Goal: Task Accomplishment & Management: Use online tool/utility

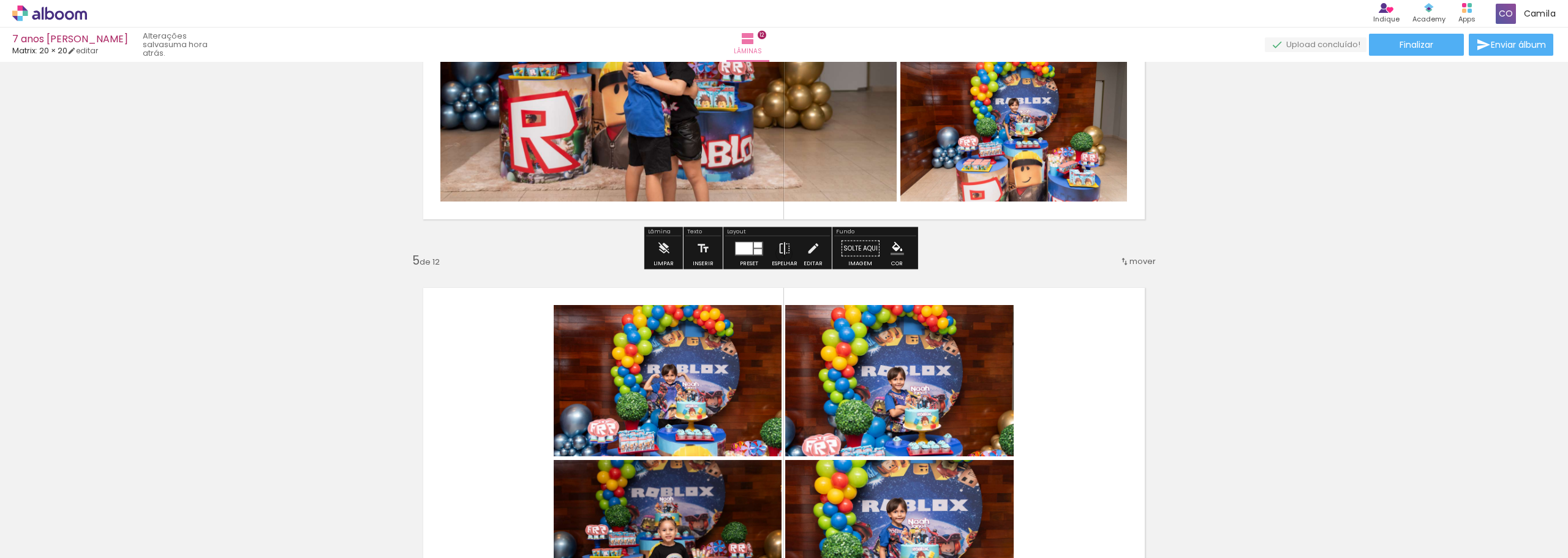
scroll to position [1715, 0]
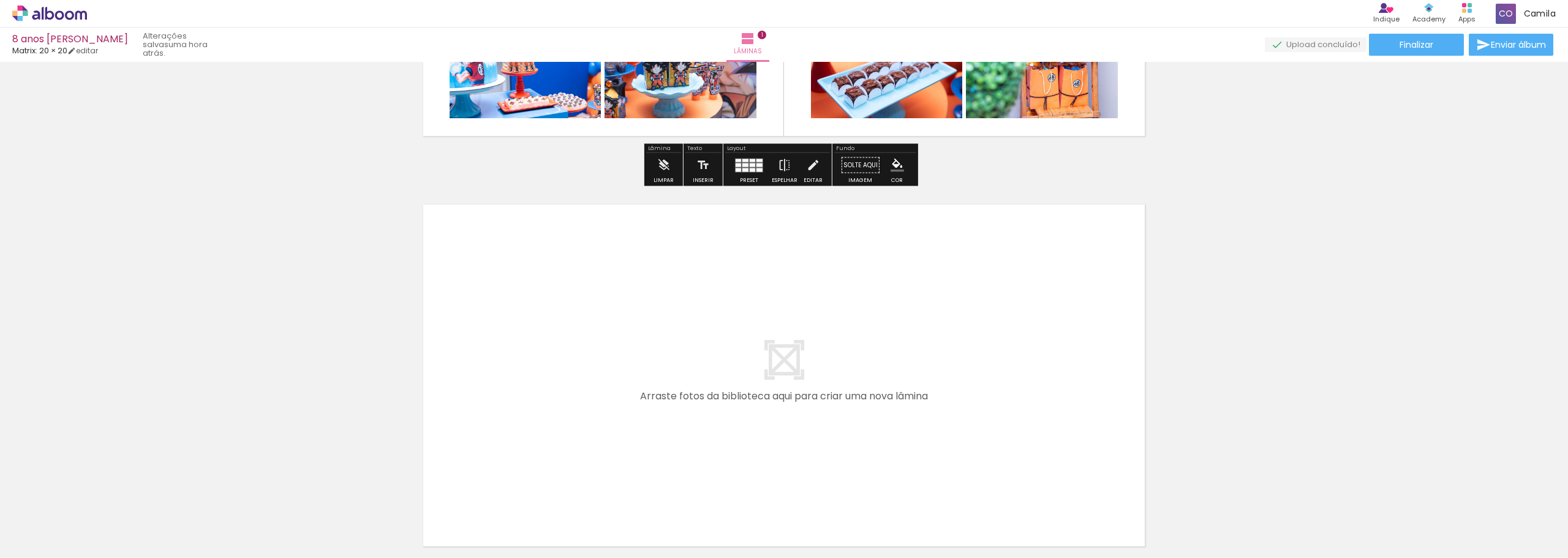
scroll to position [383, 0]
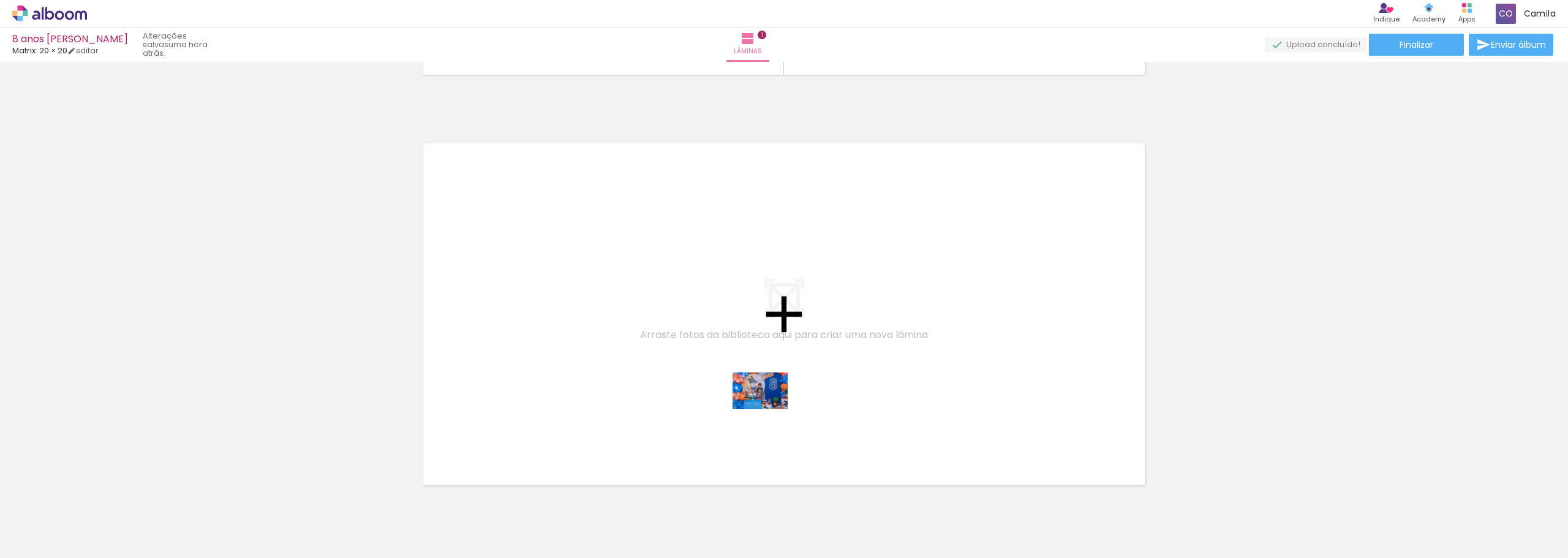
drag, startPoint x: 1024, startPoint y: 531, endPoint x: 696, endPoint y: 374, distance: 363.6
click at [696, 374] on quentale-workspace at bounding box center [784, 279] width 1568 height 558
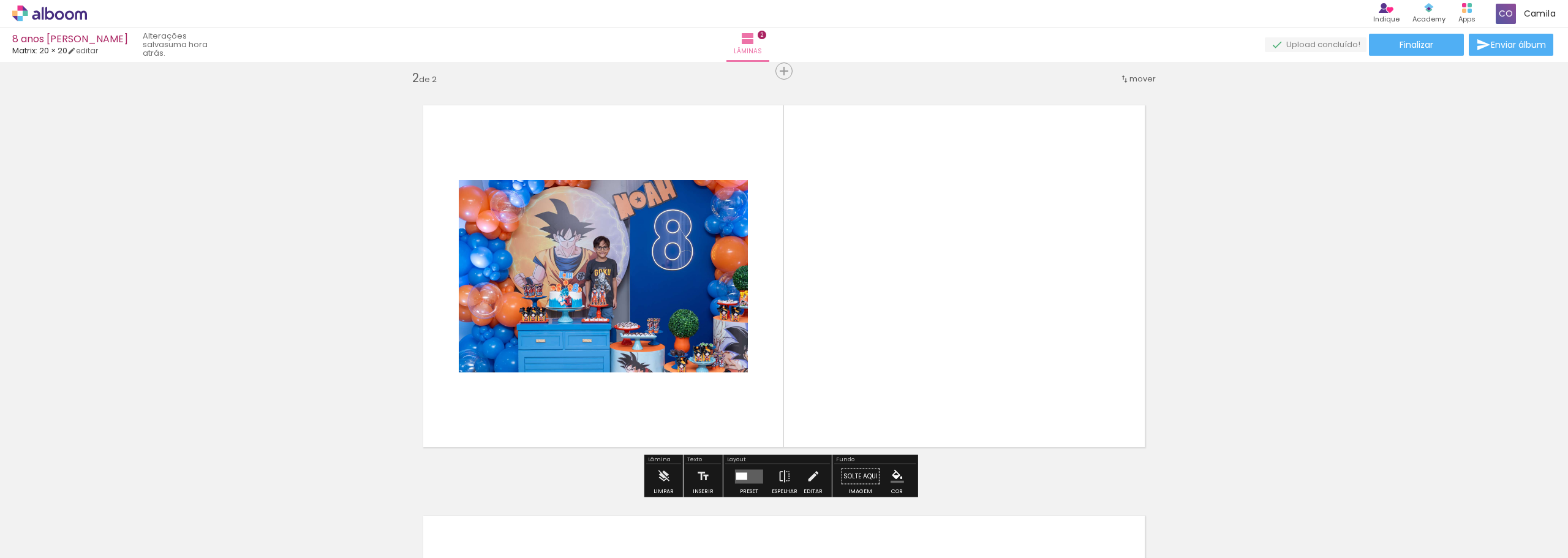
scroll to position [426, 0]
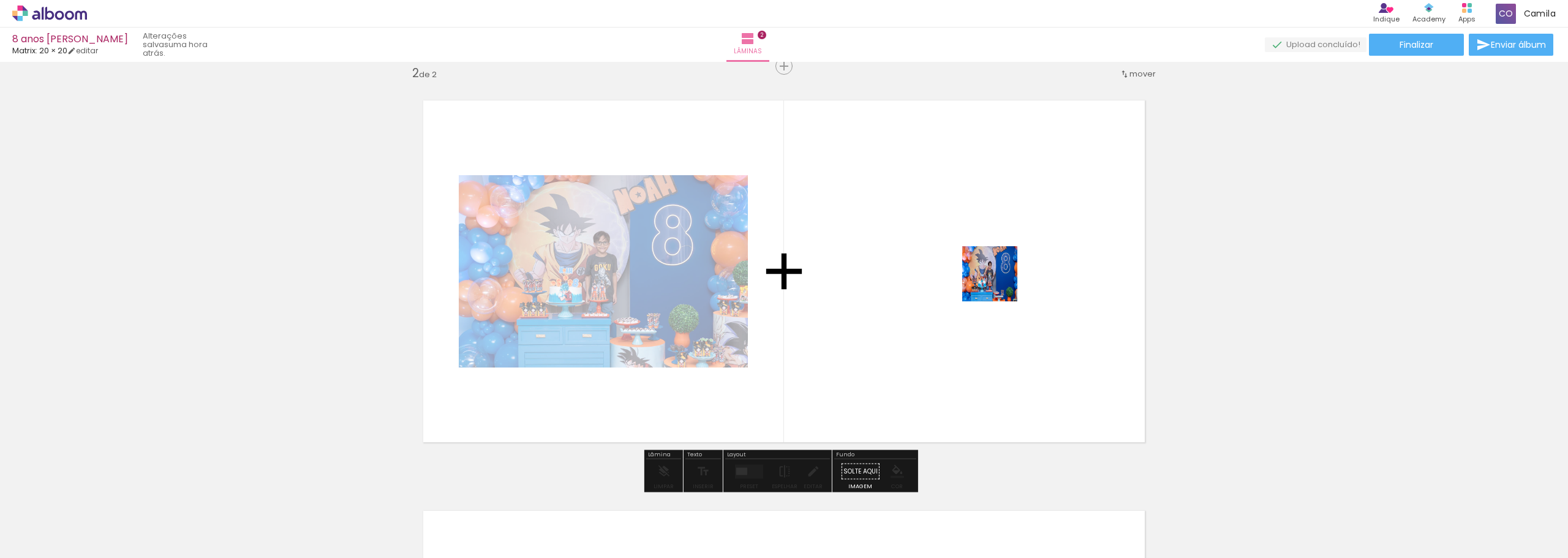
drag, startPoint x: 1167, startPoint y: 533, endPoint x: 997, endPoint y: 279, distance: 305.6
click at [997, 279] on quentale-workspace at bounding box center [784, 279] width 1568 height 558
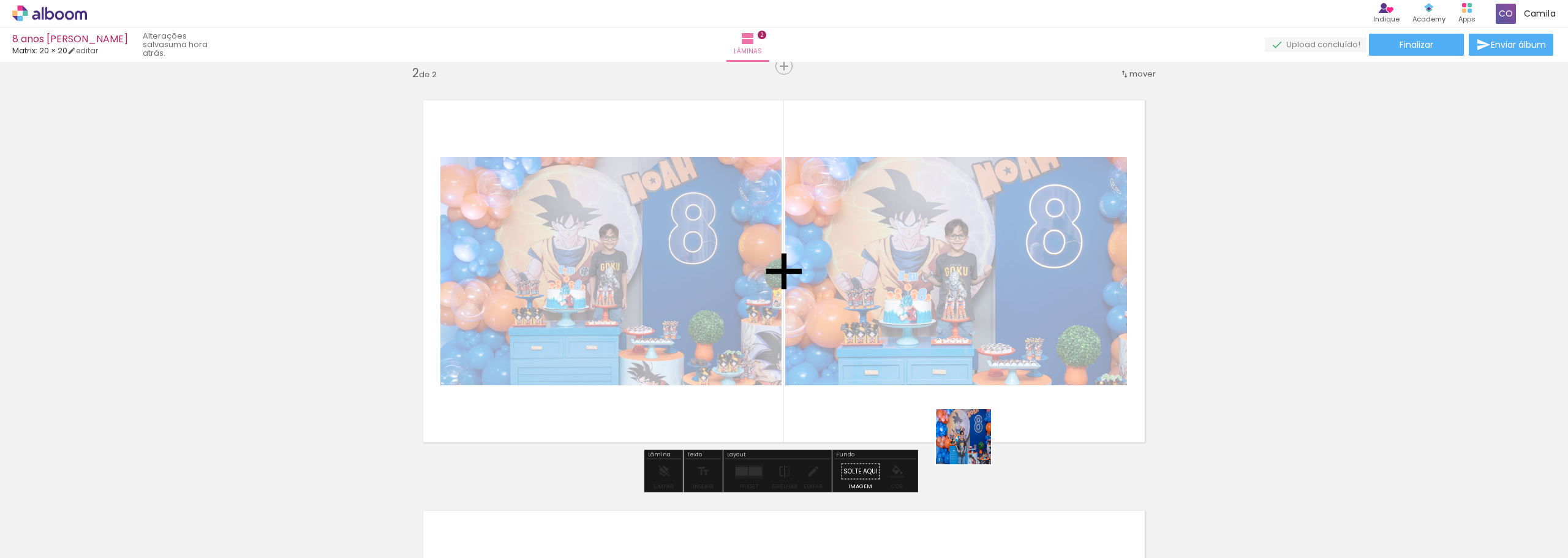
drag, startPoint x: 1295, startPoint y: 533, endPoint x: 965, endPoint y: 437, distance: 343.7
click at [965, 437] on quentale-workspace at bounding box center [784, 279] width 1568 height 558
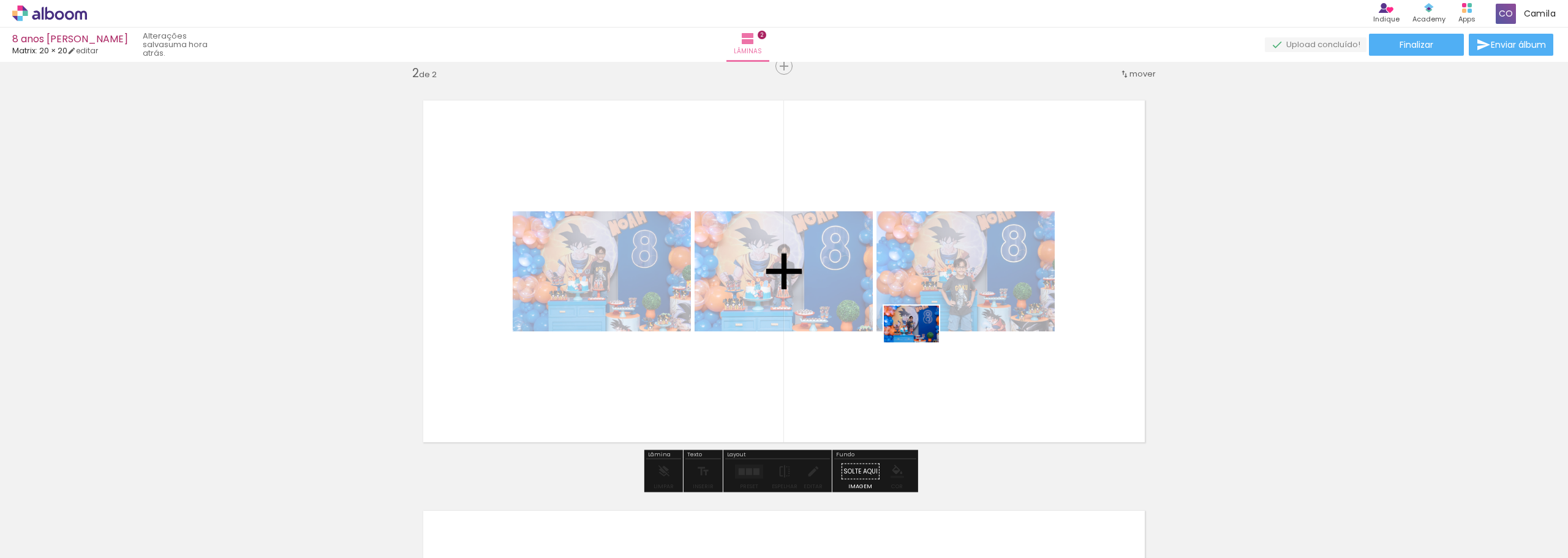
drag, startPoint x: 1231, startPoint y: 529, endPoint x: 920, endPoint y: 342, distance: 362.9
click at [920, 342] on quentale-workspace at bounding box center [784, 279] width 1568 height 558
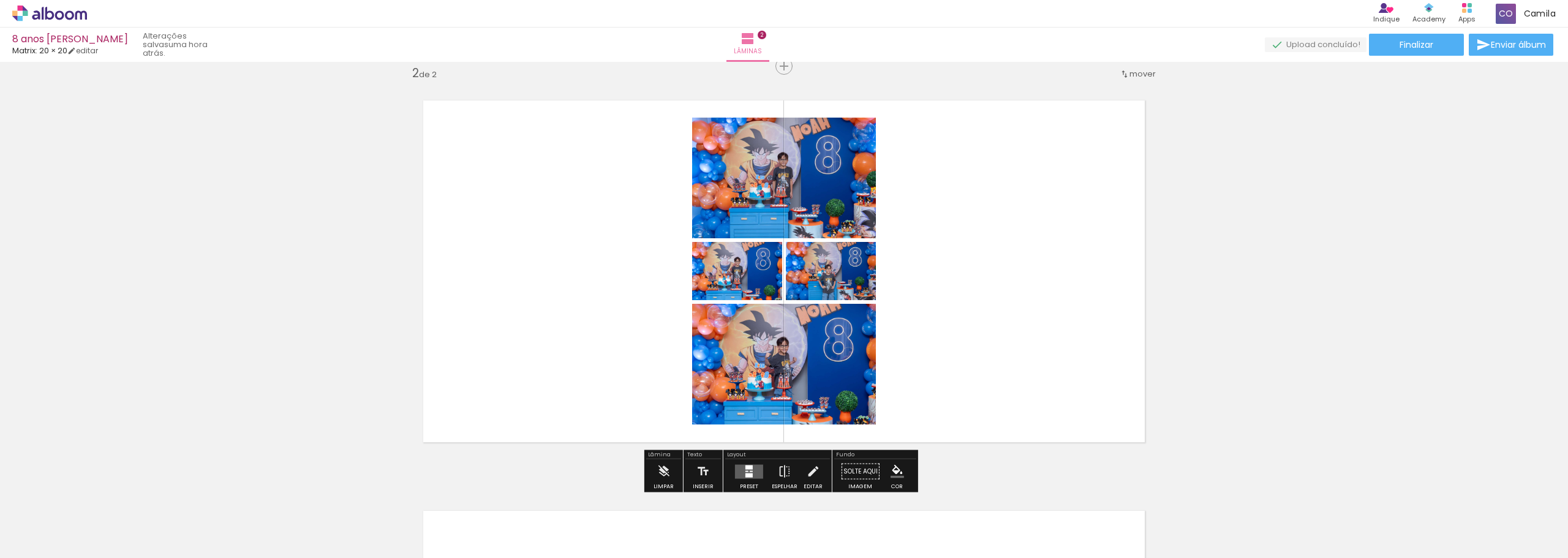
click at [756, 476] on quentale-layouter at bounding box center [749, 471] width 28 height 14
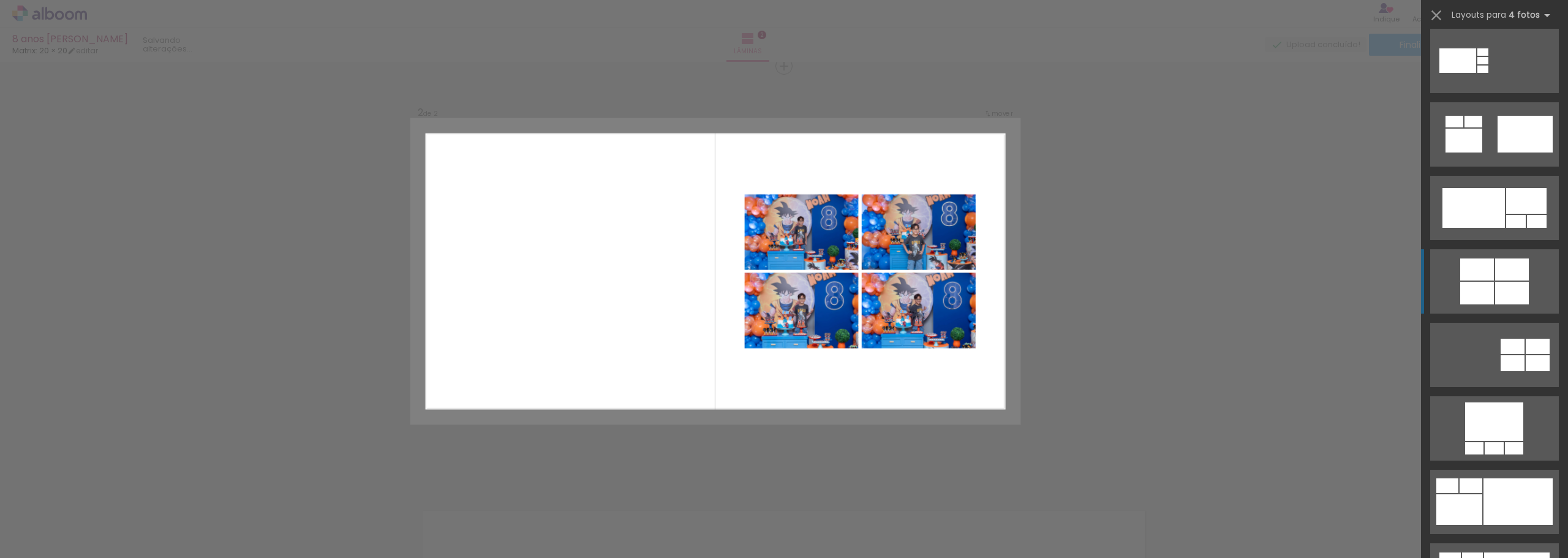
scroll to position [674, 0]
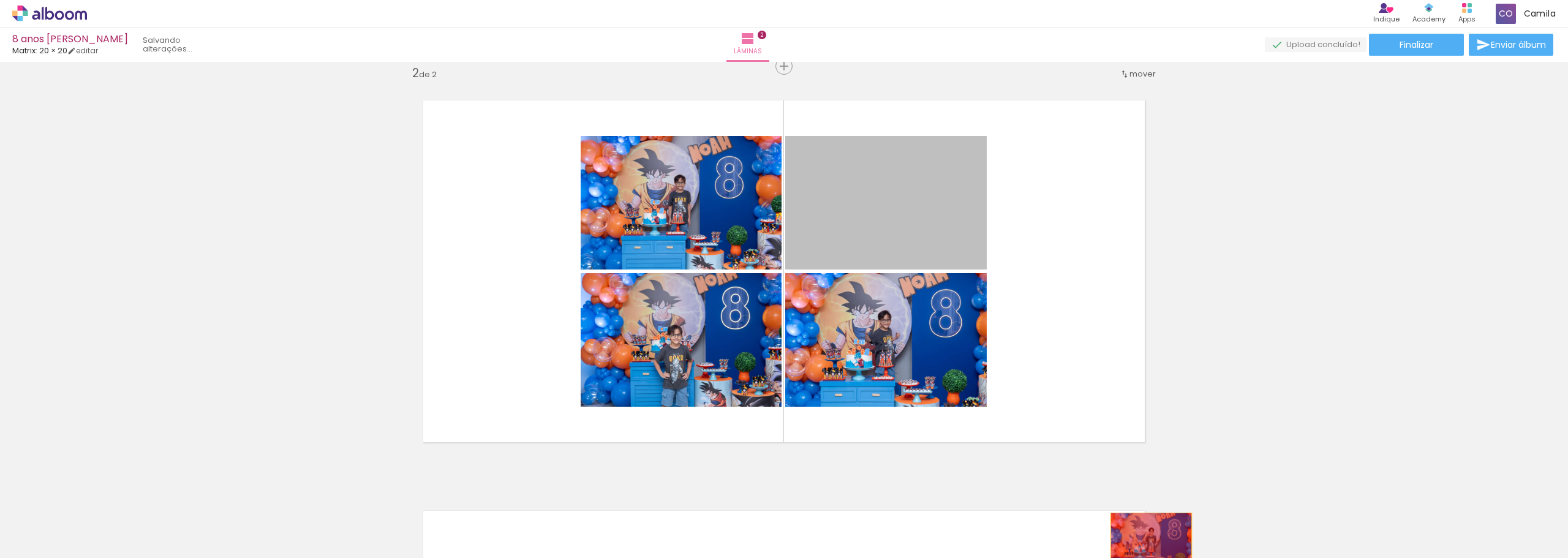
drag, startPoint x: 906, startPoint y: 210, endPoint x: 1146, endPoint y: 540, distance: 408.0
click at [1146, 540] on quentale-workspace at bounding box center [784, 279] width 1568 height 558
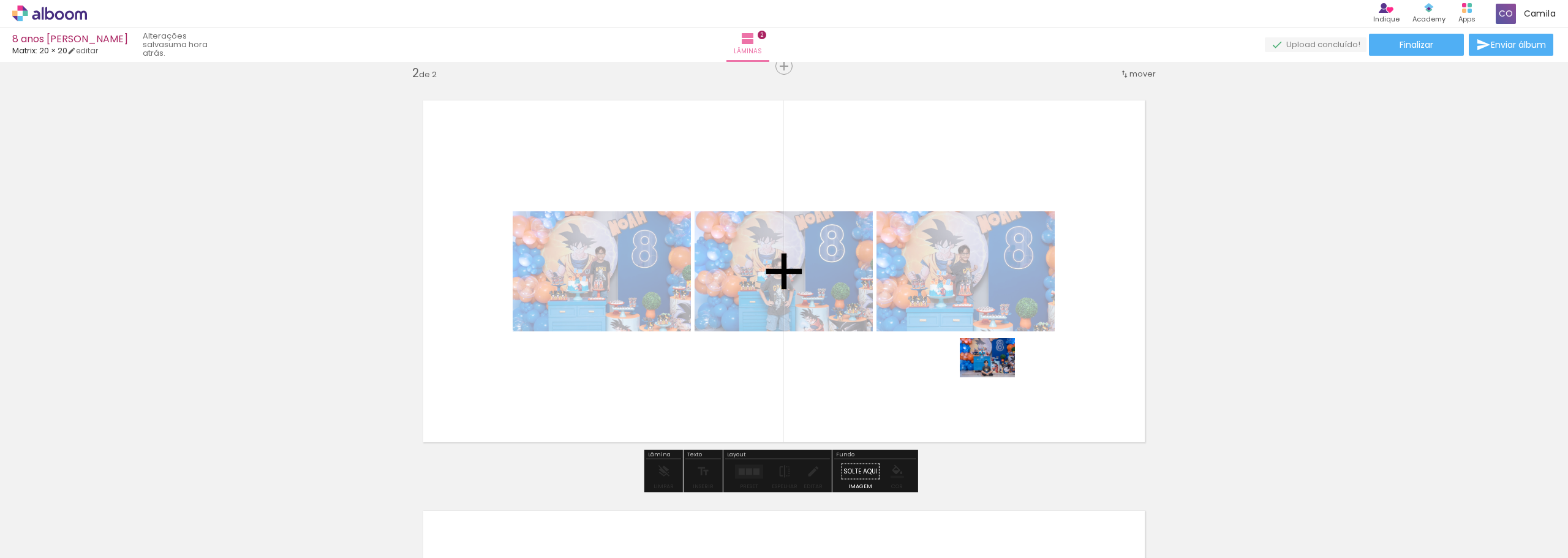
drag, startPoint x: 1418, startPoint y: 516, endPoint x: 997, endPoint y: 375, distance: 444.0
click at [997, 375] on quentale-workspace at bounding box center [784, 279] width 1568 height 558
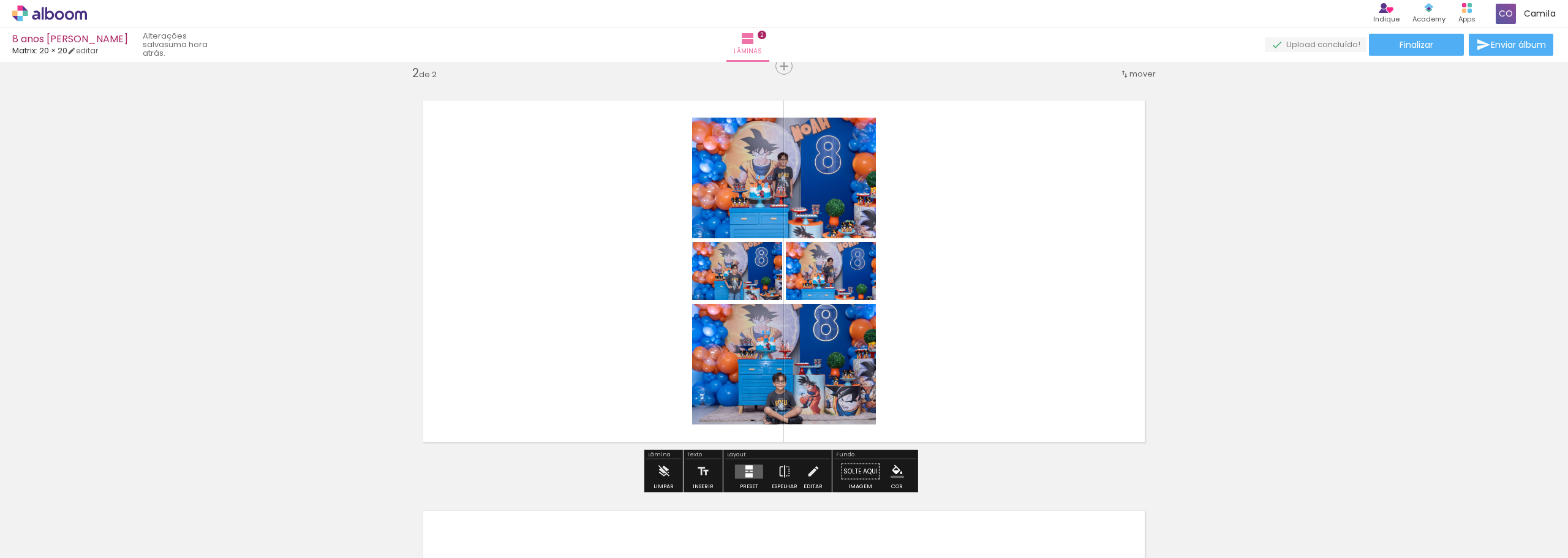
click at [745, 467] on div at bounding box center [749, 467] width 7 height 4
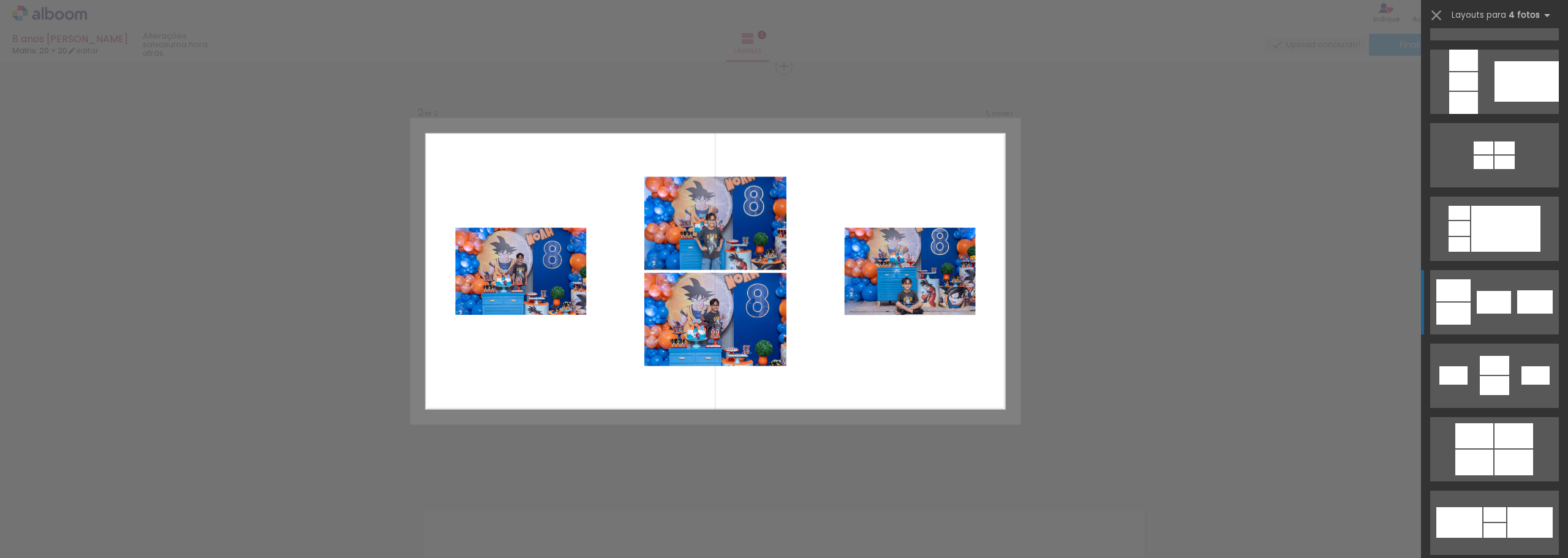
scroll to position [2021, 0]
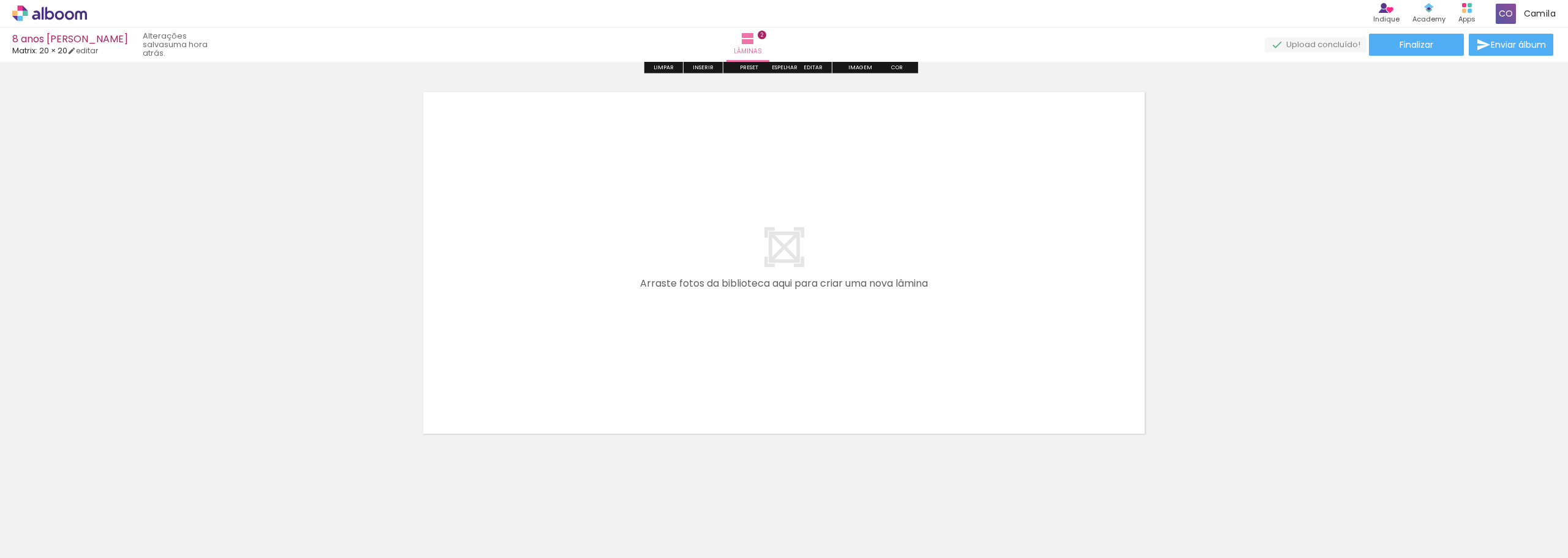
scroll to position [855, 0]
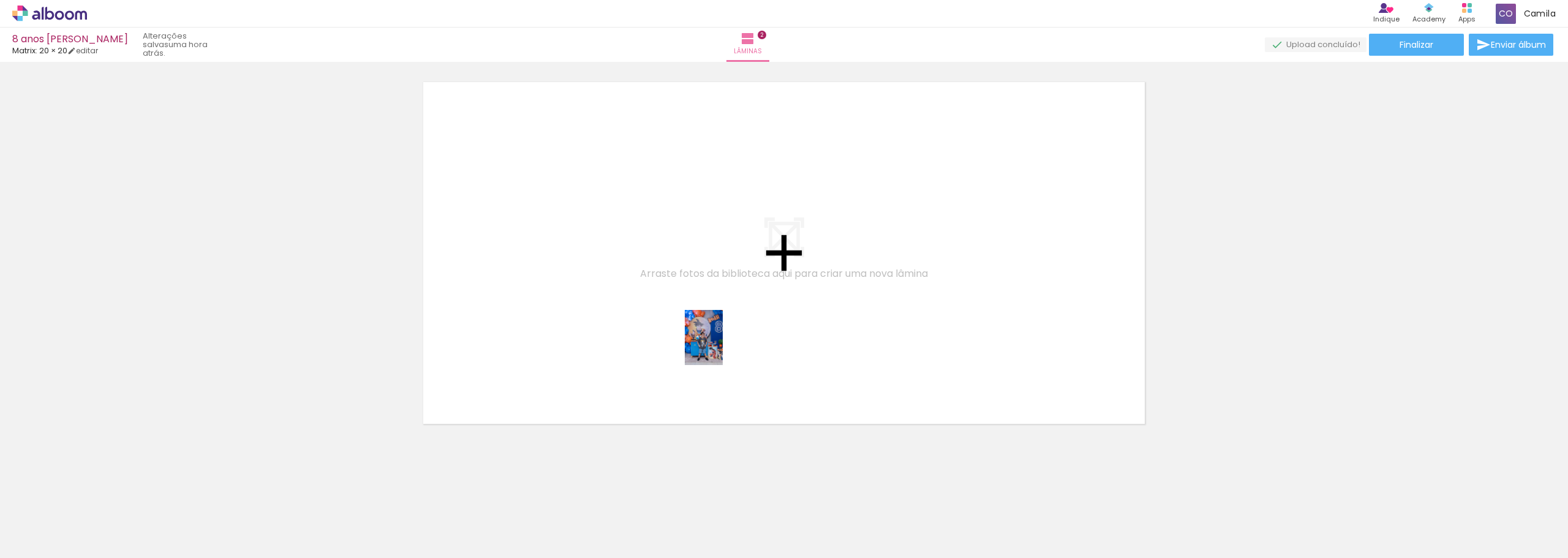
drag, startPoint x: 1358, startPoint y: 526, endPoint x: 721, endPoint y: 347, distance: 661.7
click at [721, 347] on quentale-workspace at bounding box center [784, 279] width 1568 height 558
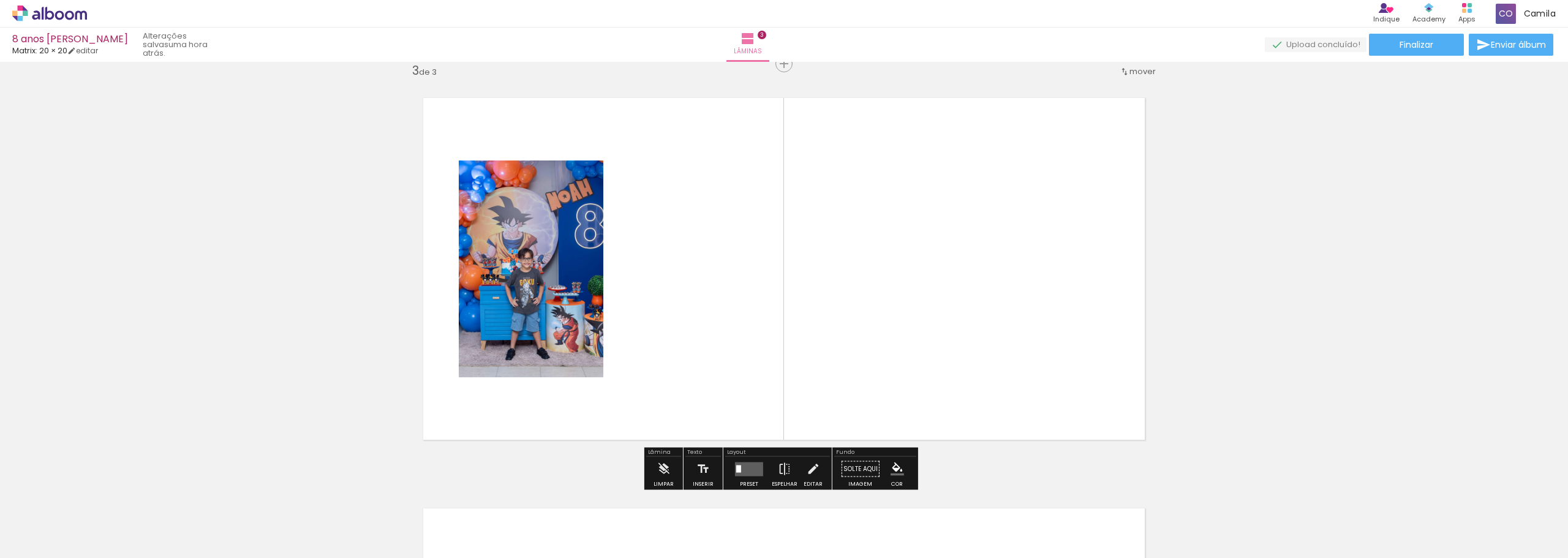
scroll to position [837, 0]
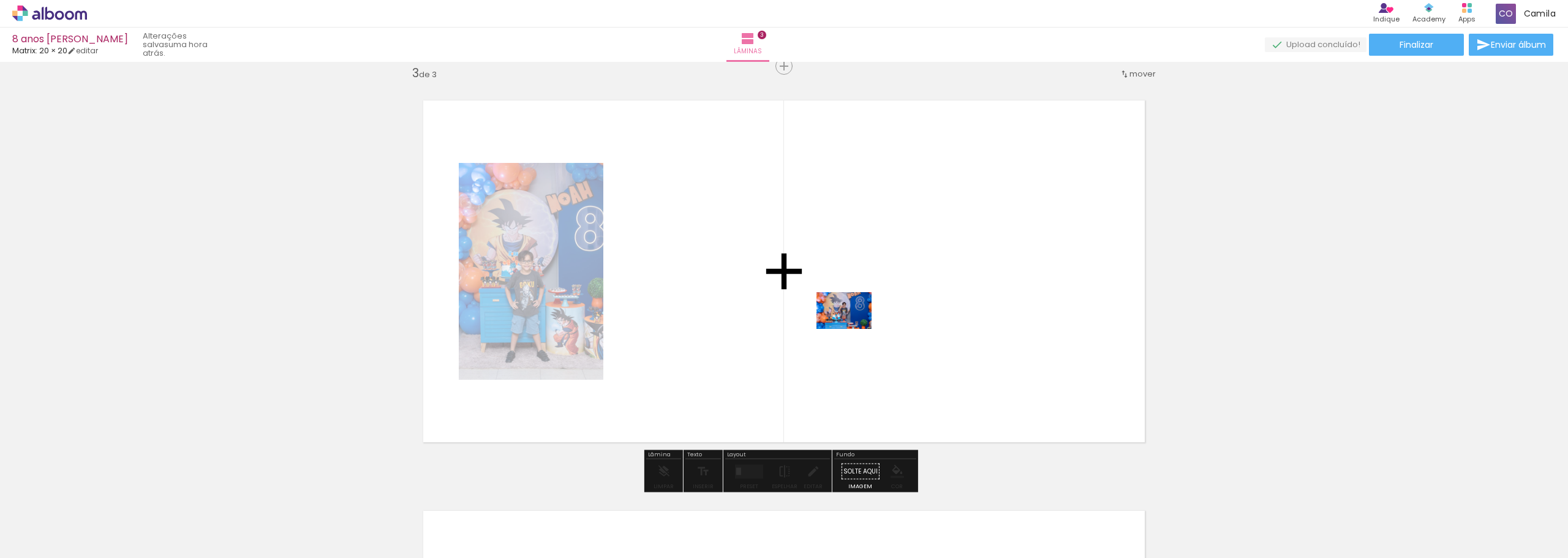
drag, startPoint x: 1170, startPoint y: 531, endPoint x: 851, endPoint y: 315, distance: 385.2
click at [851, 315] on quentale-workspace at bounding box center [784, 279] width 1568 height 558
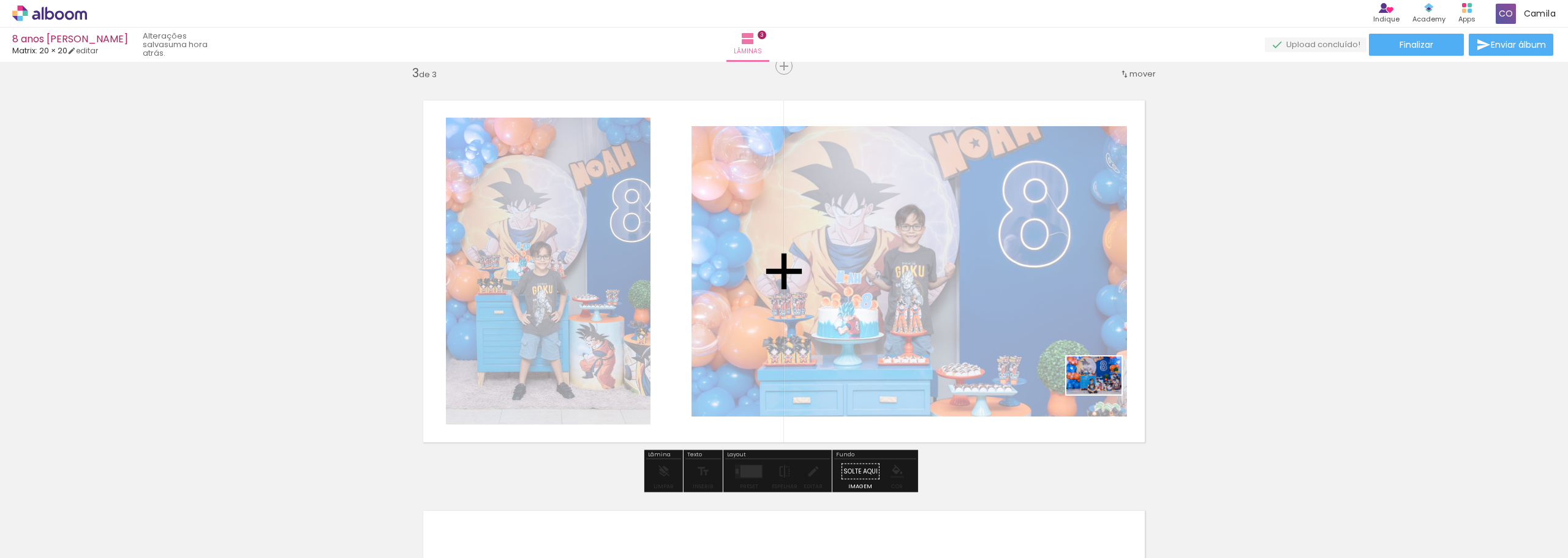
drag, startPoint x: 1519, startPoint y: 529, endPoint x: 1103, endPoint y: 393, distance: 437.7
click at [1103, 393] on quentale-workspace at bounding box center [784, 279] width 1568 height 558
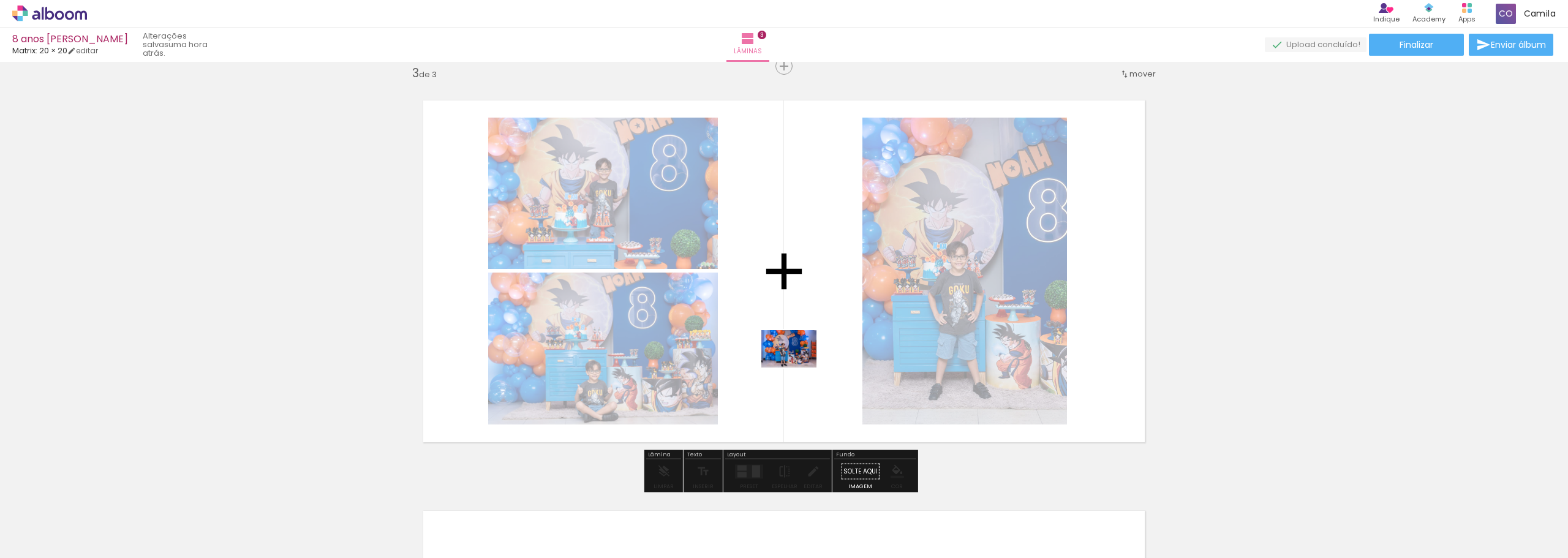
drag, startPoint x: 1559, startPoint y: 530, endPoint x: 798, endPoint y: 367, distance: 778.3
click at [798, 367] on quentale-workspace at bounding box center [784, 279] width 1568 height 558
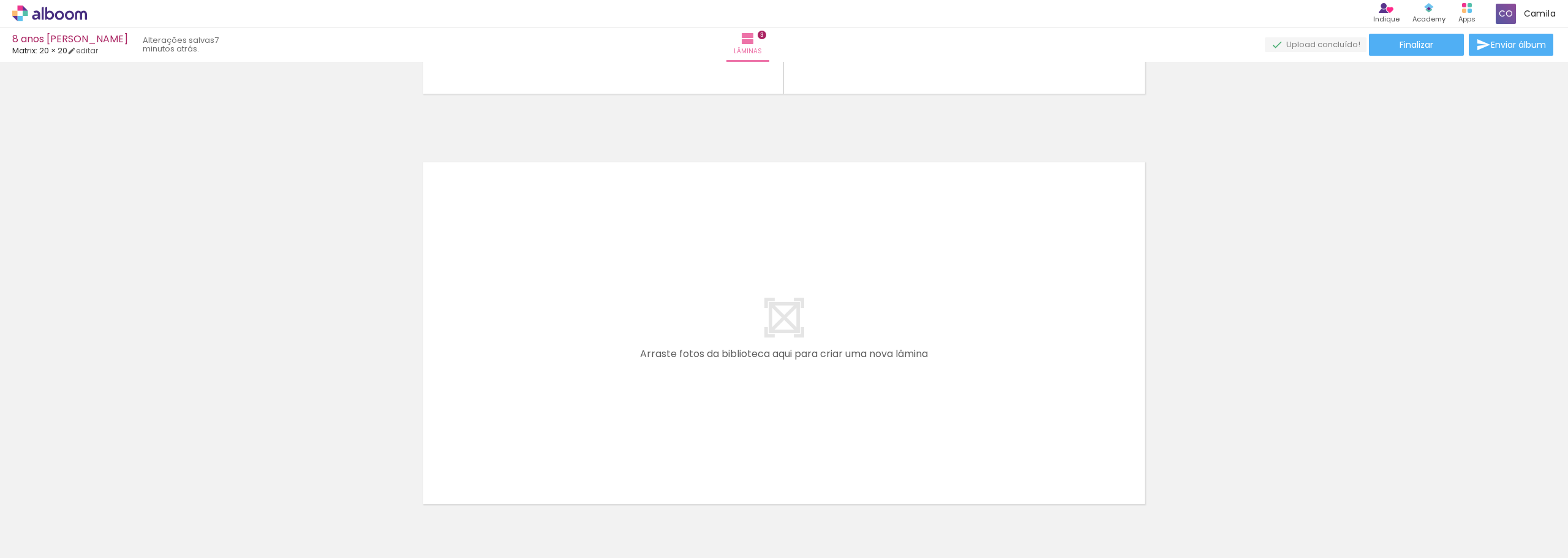
scroll to position [1203, 0]
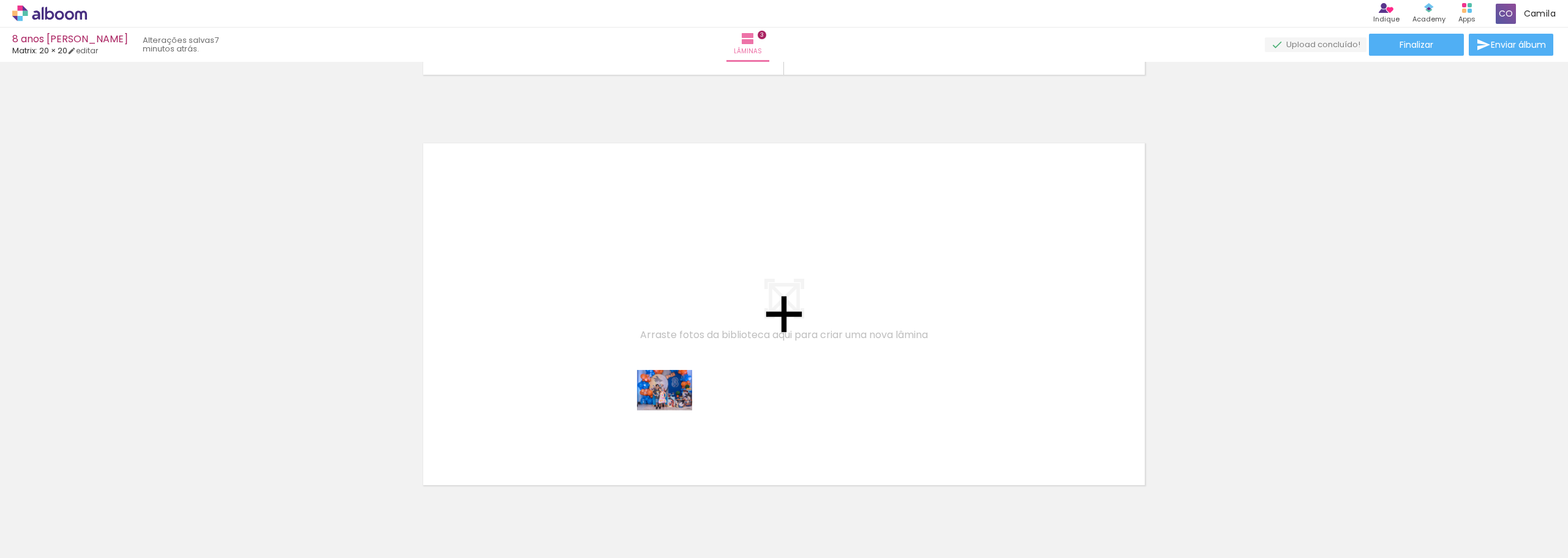
drag, startPoint x: 713, startPoint y: 537, endPoint x: 674, endPoint y: 407, distance: 135.7
click at [674, 407] on quentale-workspace at bounding box center [784, 279] width 1568 height 558
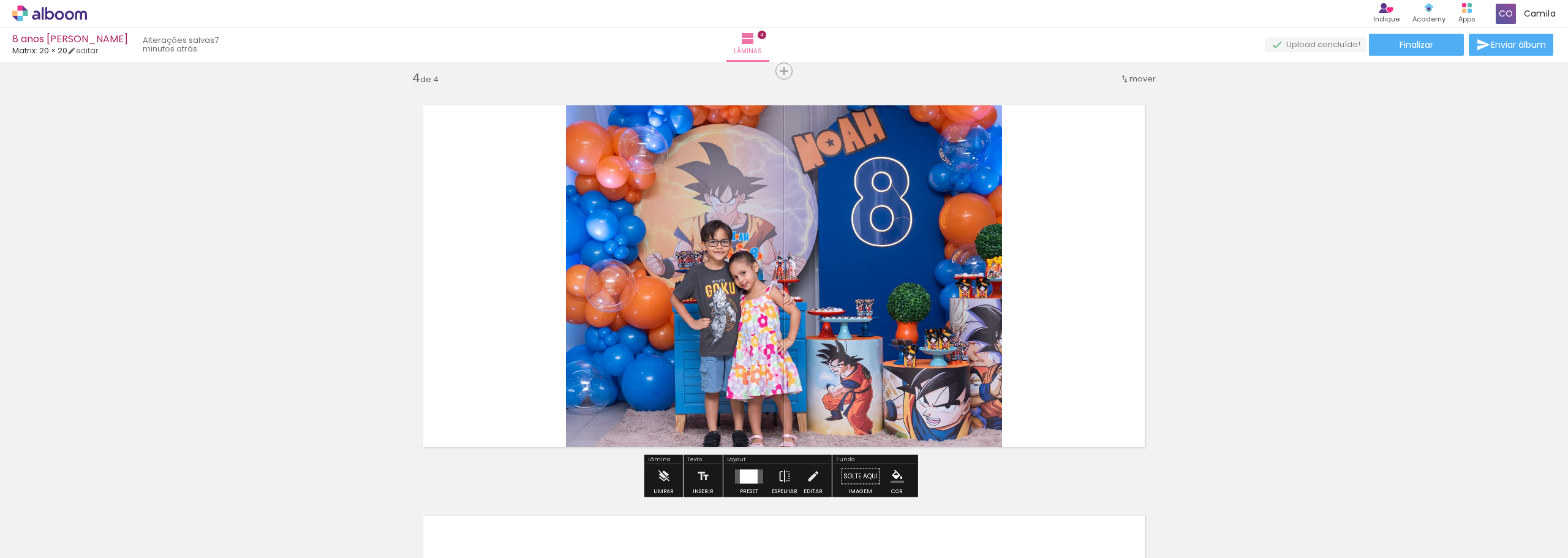
scroll to position [1247, 0]
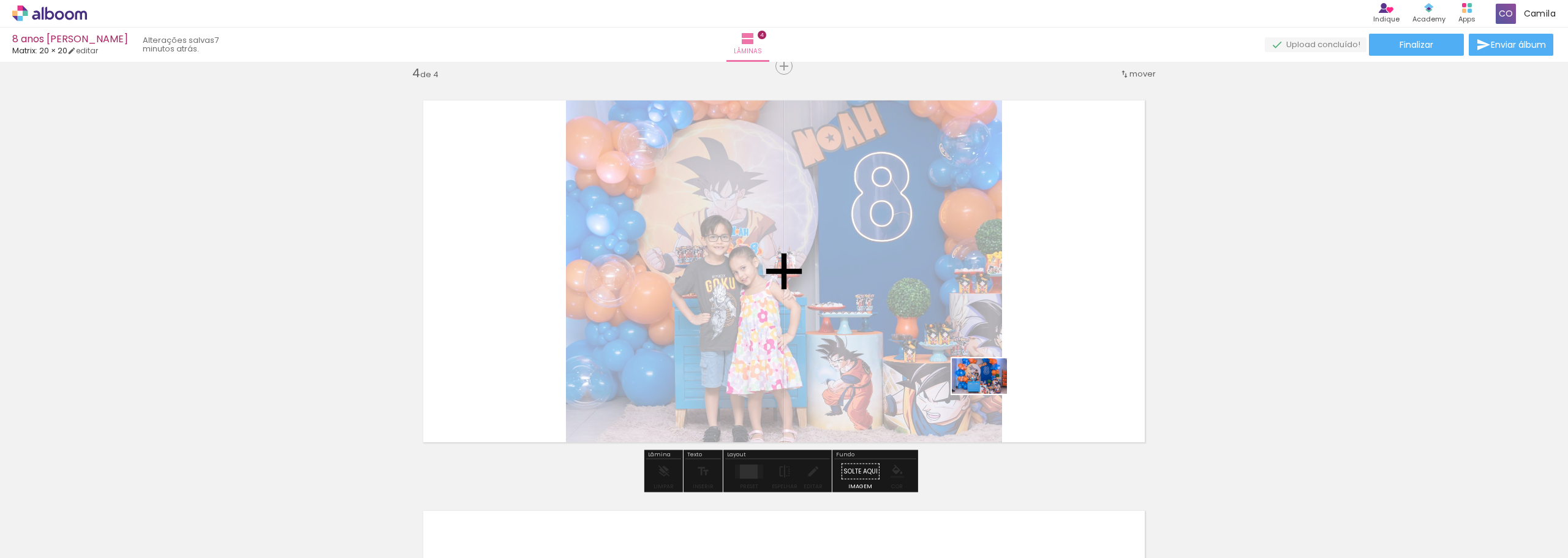
drag, startPoint x: 773, startPoint y: 521, endPoint x: 988, endPoint y: 395, distance: 249.2
click at [988, 395] on quentale-workspace at bounding box center [784, 279] width 1568 height 558
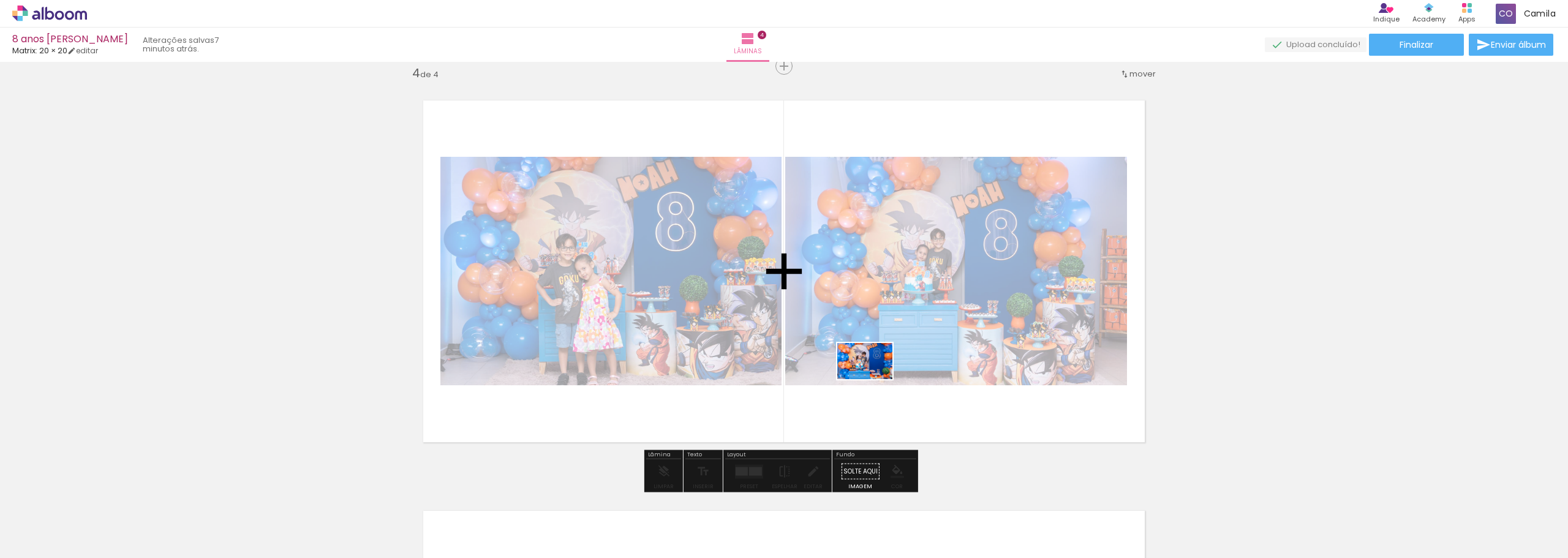
drag, startPoint x: 853, startPoint y: 529, endPoint x: 874, endPoint y: 375, distance: 155.4
click at [874, 375] on quentale-workspace at bounding box center [784, 279] width 1568 height 558
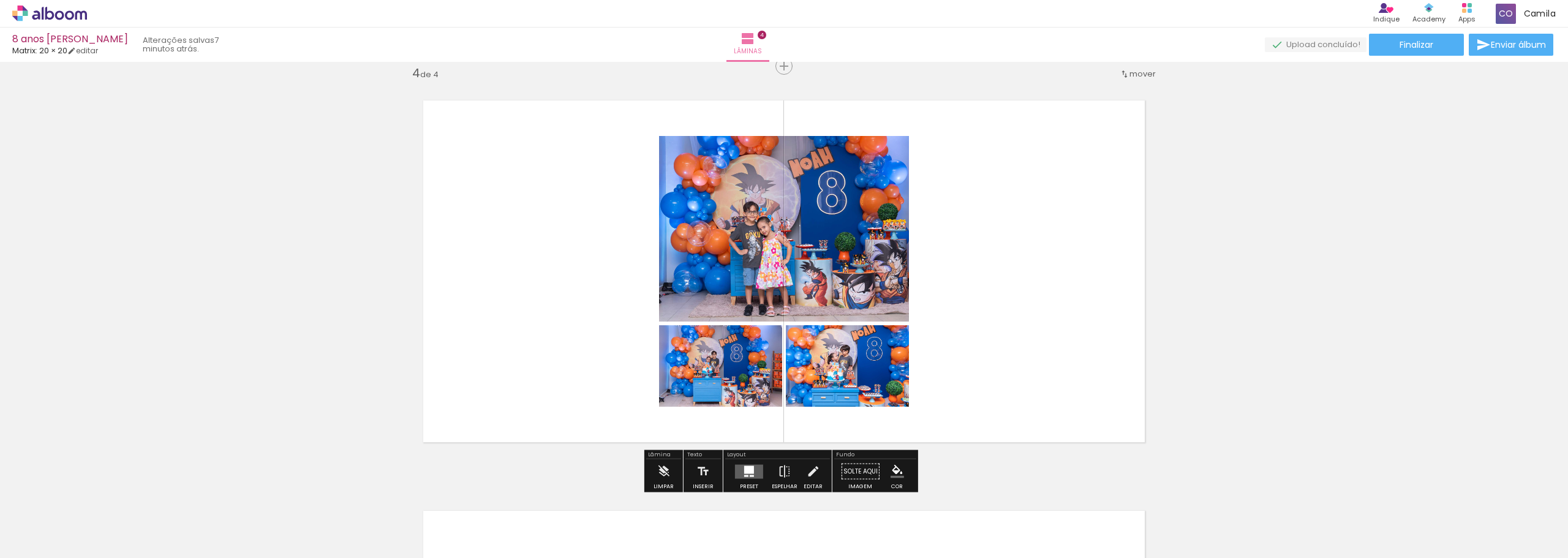
scroll to position [0, 1530]
click at [745, 472] on div at bounding box center [749, 470] width 10 height 8
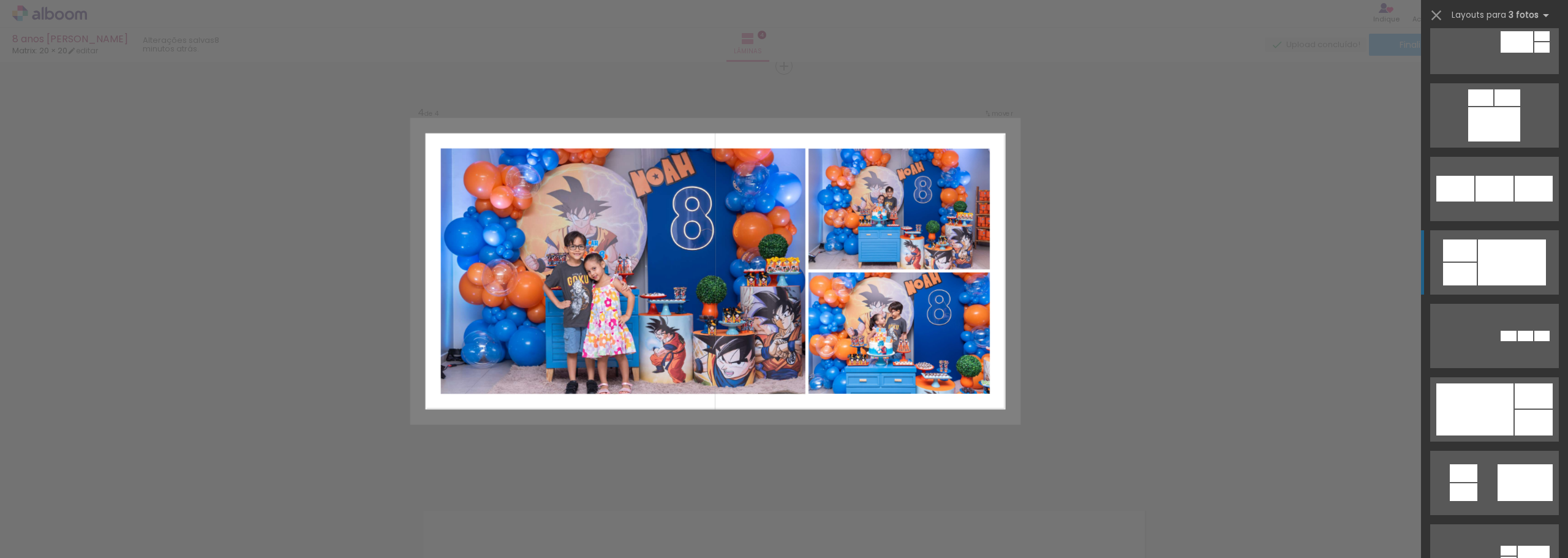
scroll to position [1225, 0]
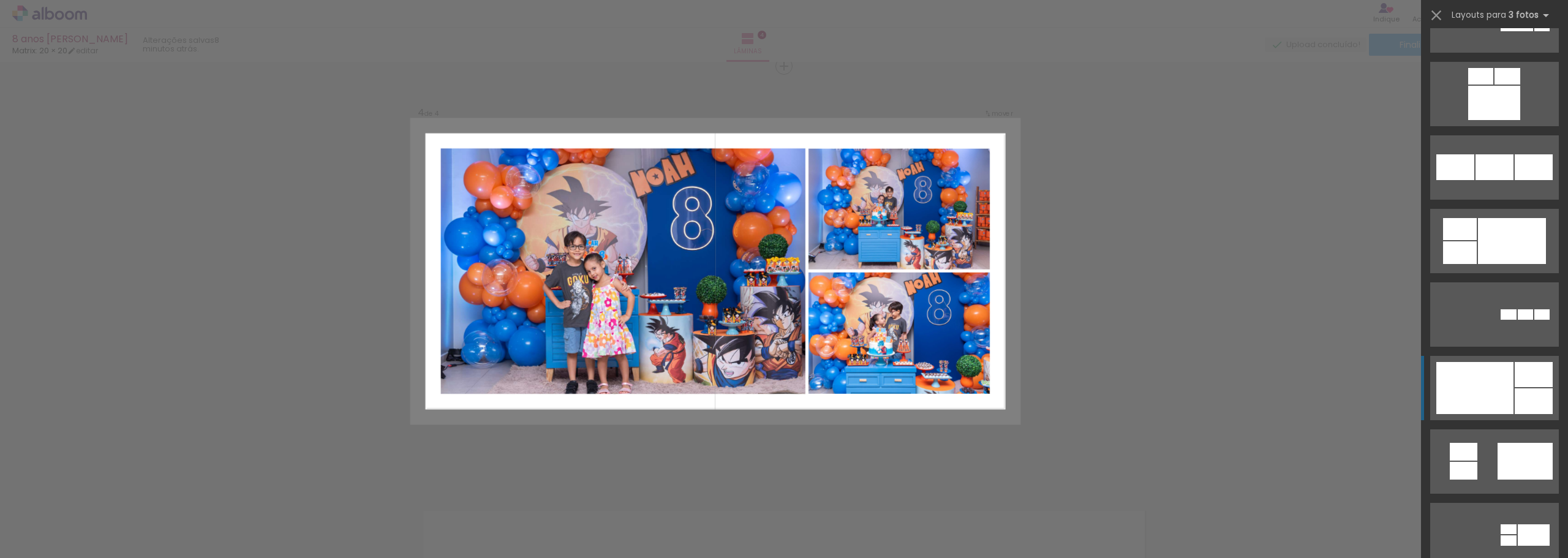
click at [1496, 403] on div at bounding box center [1475, 388] width 77 height 52
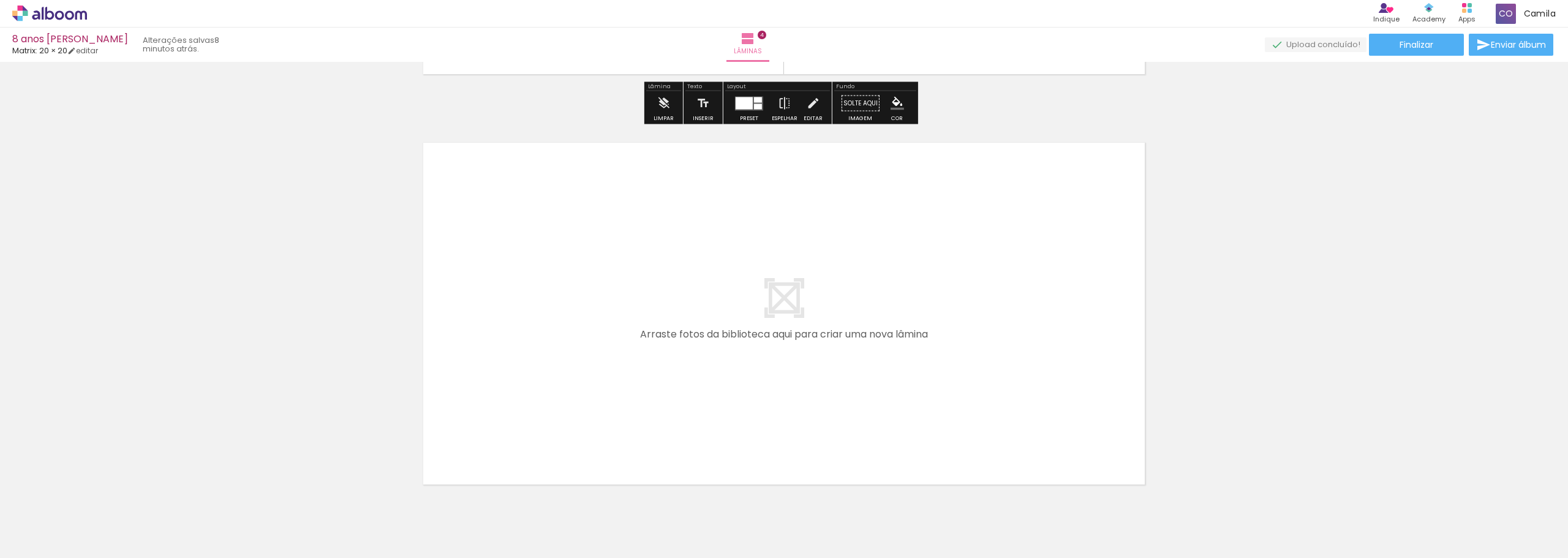
scroll to position [1675, 0]
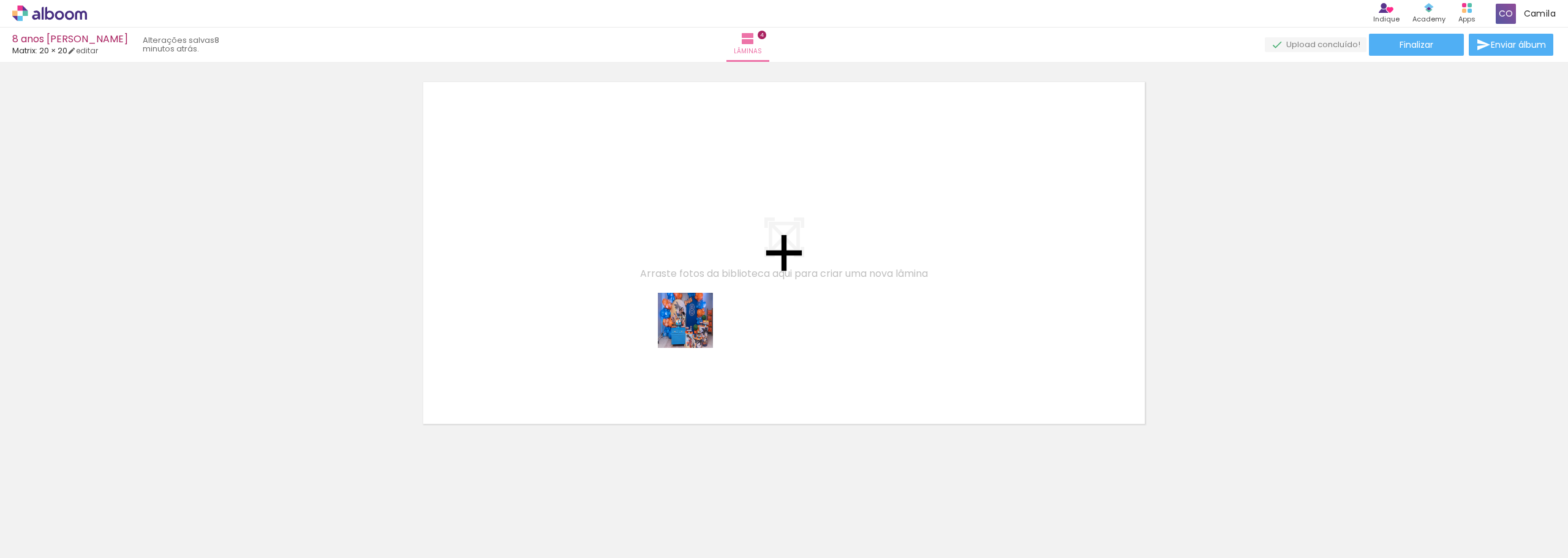
drag, startPoint x: 942, startPoint y: 521, endPoint x: 652, endPoint y: 284, distance: 374.5
click at [652, 284] on quentale-workspace at bounding box center [784, 279] width 1568 height 558
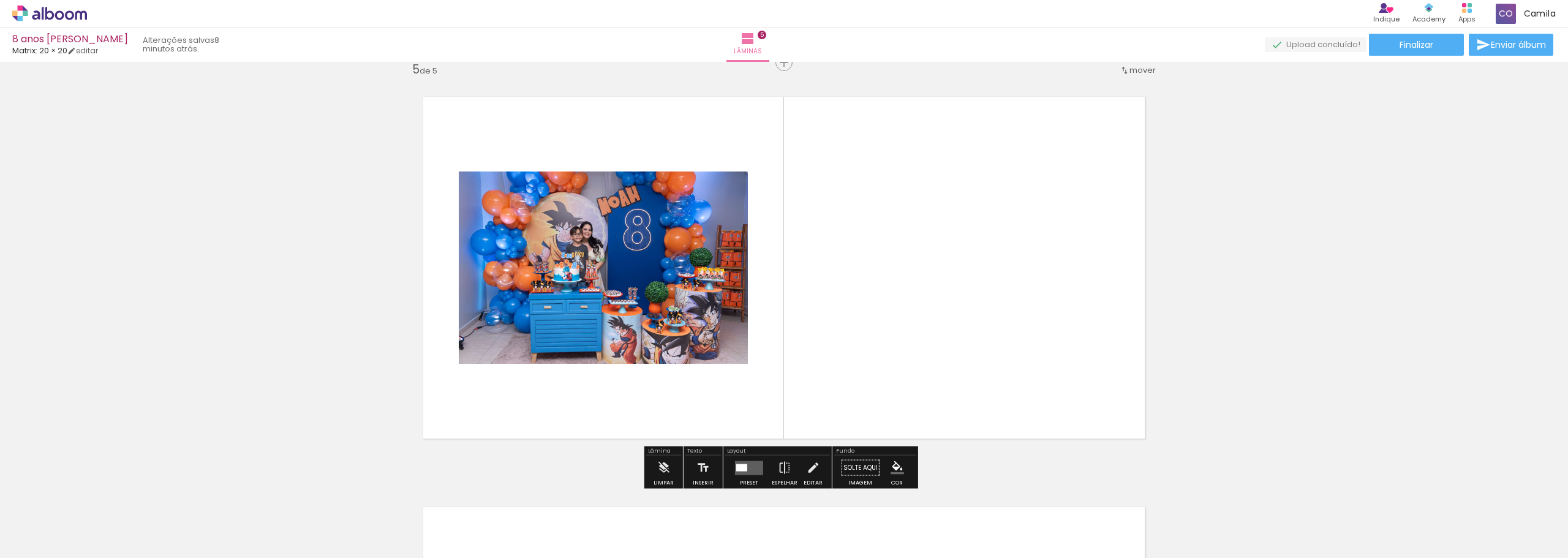
scroll to position [1657, 0]
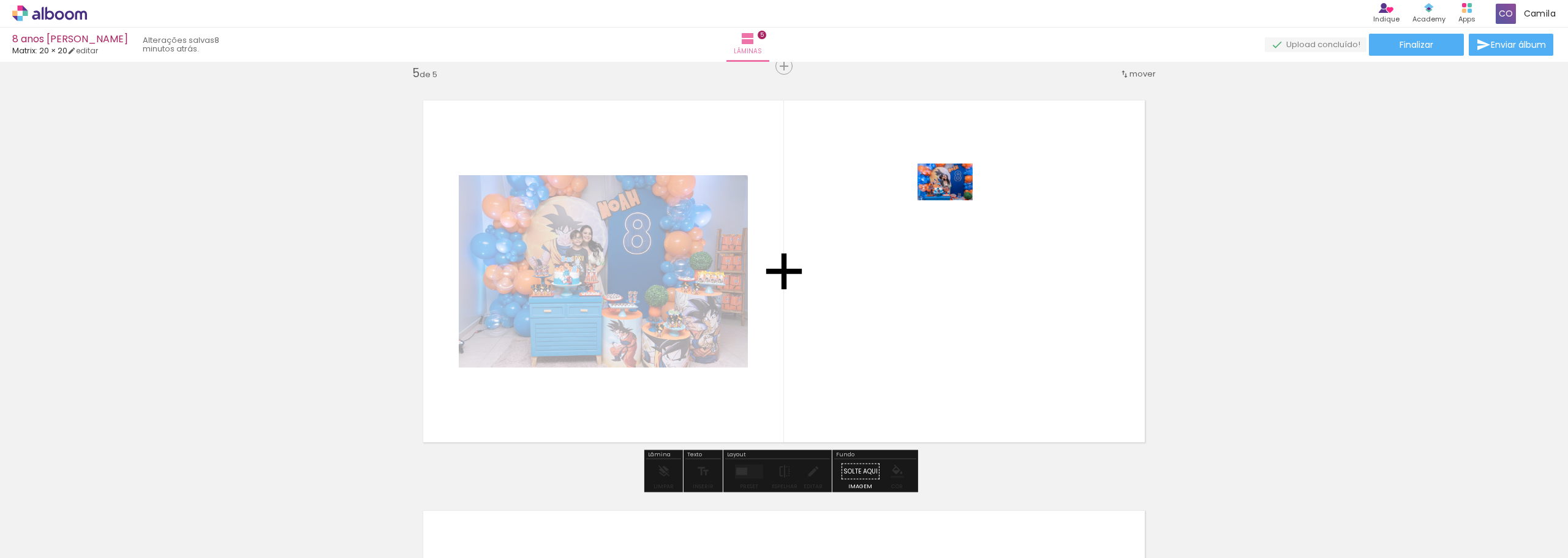
drag, startPoint x: 1011, startPoint y: 534, endPoint x: 954, endPoint y: 200, distance: 338.8
click at [954, 200] on quentale-workspace at bounding box center [784, 279] width 1568 height 558
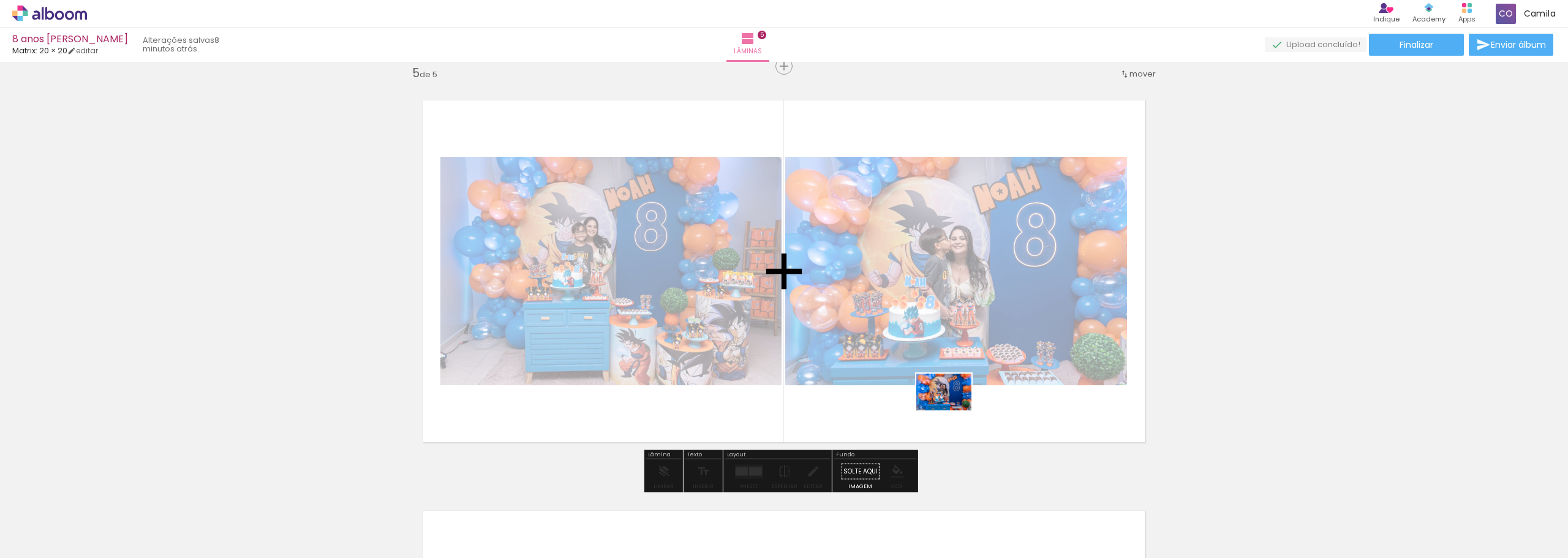
drag, startPoint x: 1065, startPoint y: 528, endPoint x: 953, endPoint y: 410, distance: 162.7
click at [953, 410] on quentale-workspace at bounding box center [784, 279] width 1568 height 558
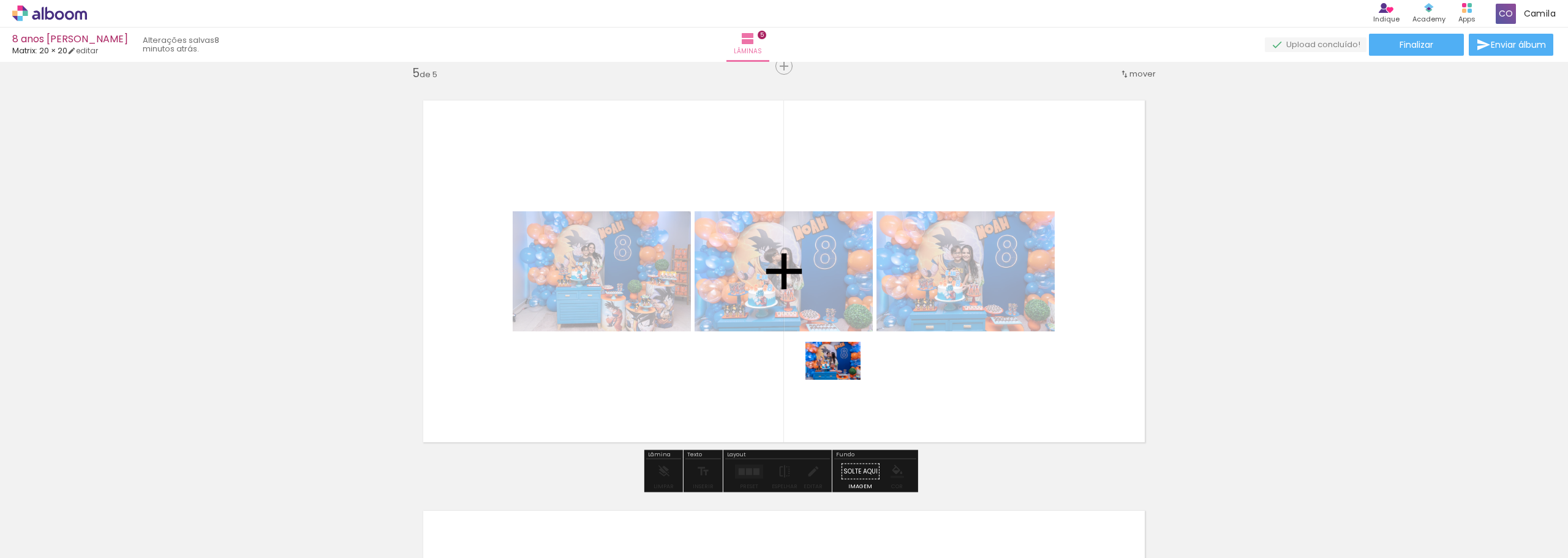
drag, startPoint x: 1204, startPoint y: 535, endPoint x: 842, endPoint y: 379, distance: 394.2
click at [842, 379] on quentale-workspace at bounding box center [784, 279] width 1568 height 558
